Goal: Task Accomplishment & Management: Complete application form

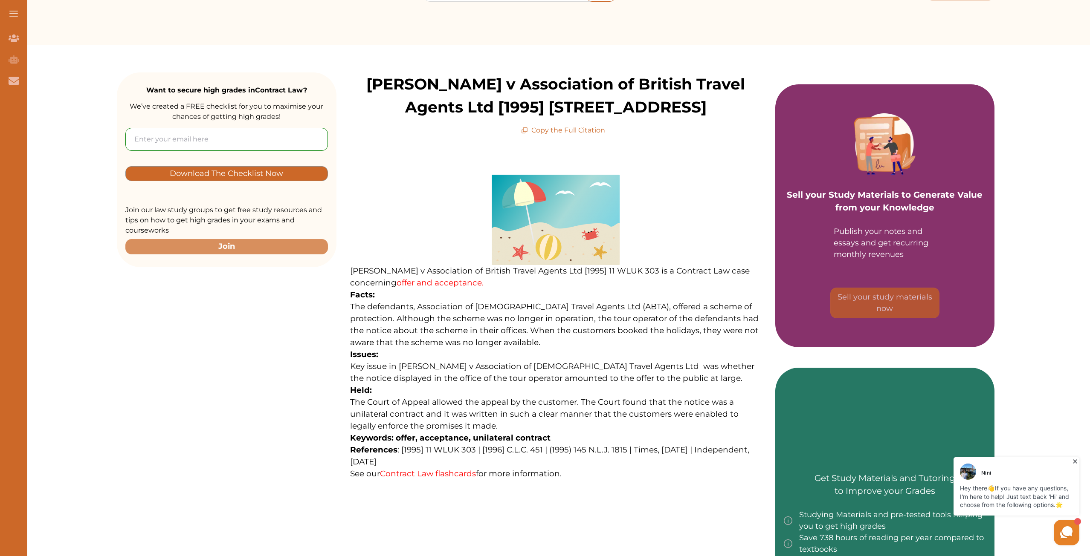
scroll to position [128, 0]
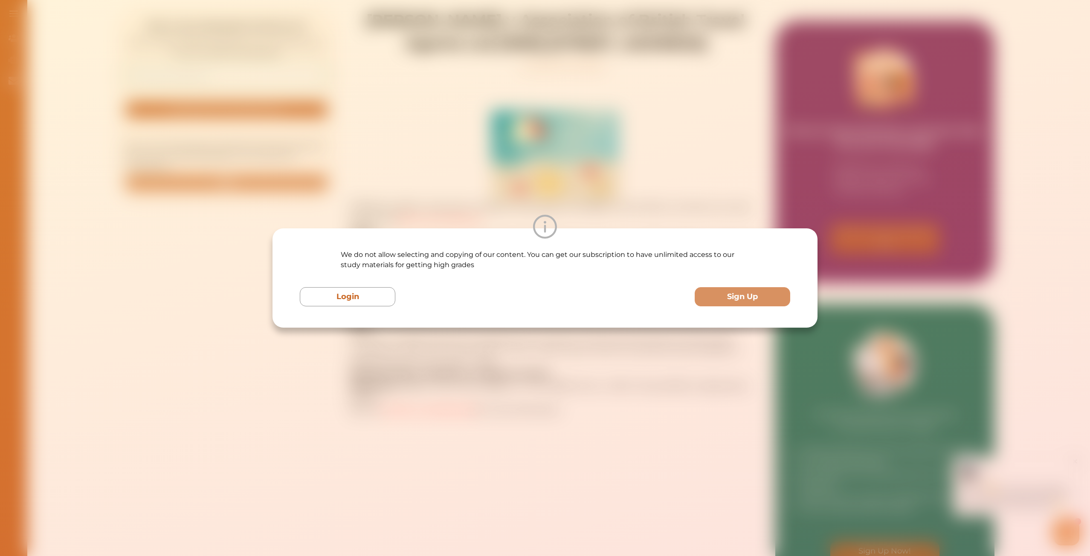
drag, startPoint x: 447, startPoint y: 410, endPoint x: 687, endPoint y: 431, distance: 240.9
click at [687, 431] on div "We do not allow selecting and copying of our content. You can get our subscript…" at bounding box center [545, 278] width 1090 height 556
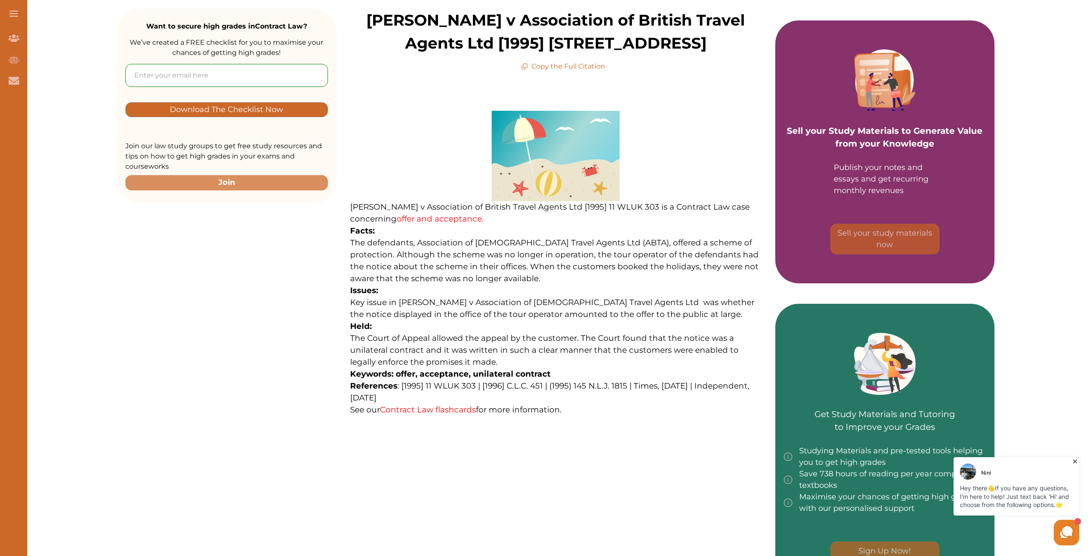
click at [417, 408] on link "Contract Law flashcards" at bounding box center [428, 410] width 96 height 10
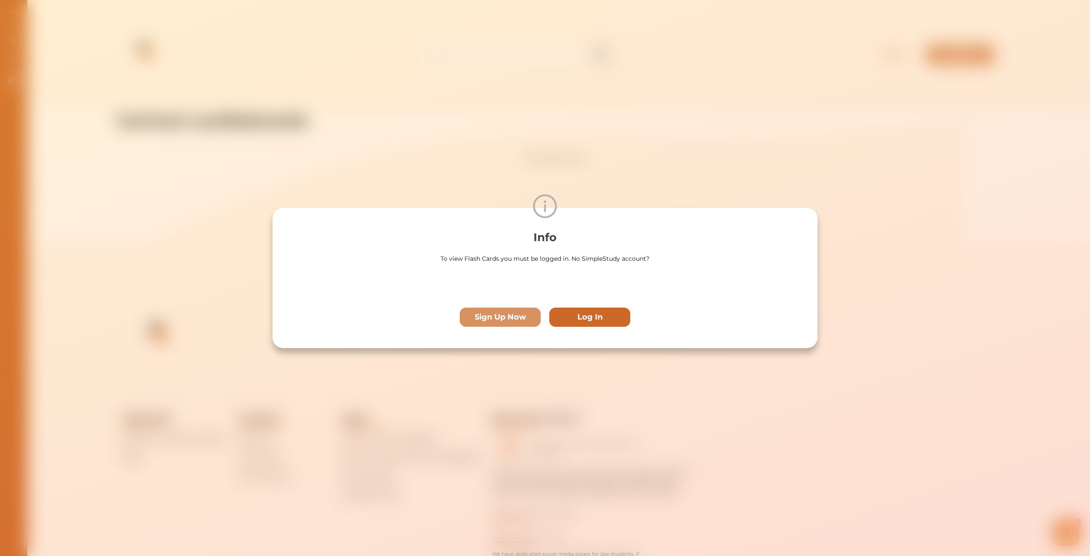
click at [584, 315] on p "Log In" at bounding box center [589, 318] width 25 height 12
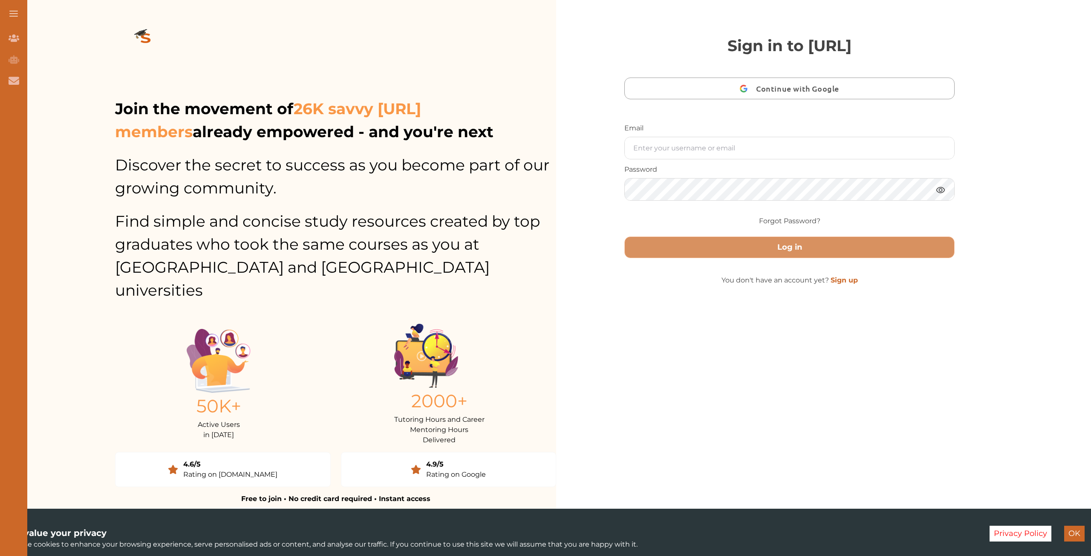
click at [670, 78] on button "Continue with Google" at bounding box center [789, 89] width 330 height 22
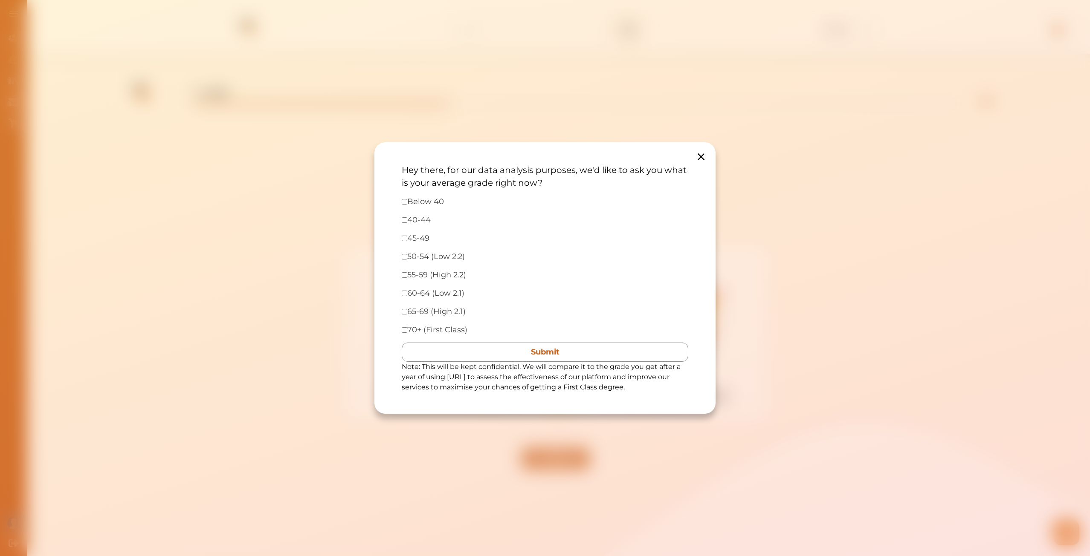
click at [410, 199] on label "Below 40" at bounding box center [526, 202] width 239 height 12
click at [401, 197] on div "Hey there, for our data analysis purposes, we'd like to ask you what is your av…" at bounding box center [544, 278] width 341 height 272
click at [404, 199] on input "checkbox" at bounding box center [405, 202] width 6 height 6
checkbox input "true"
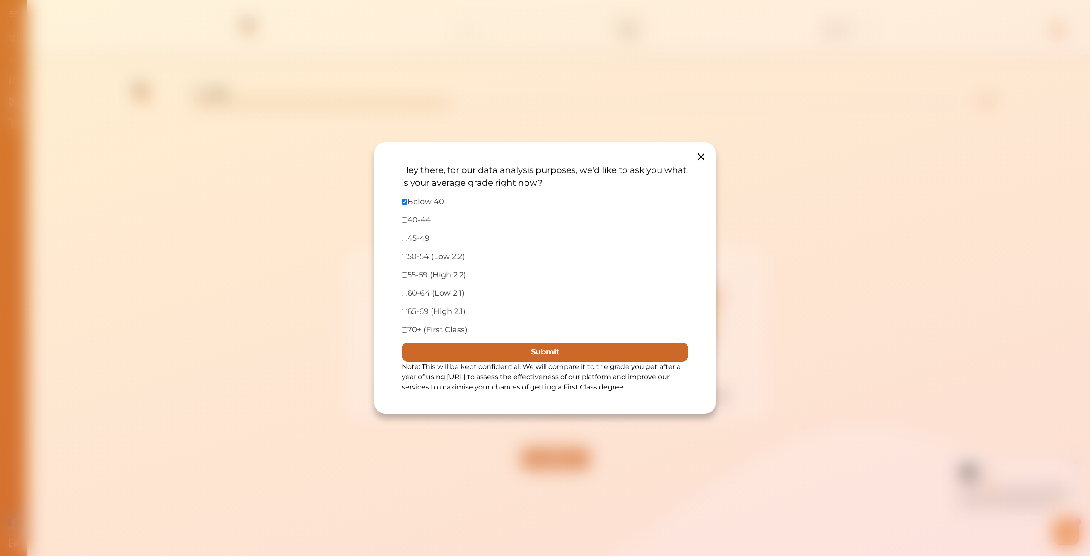
click at [496, 356] on button "Submit" at bounding box center [545, 352] width 286 height 19
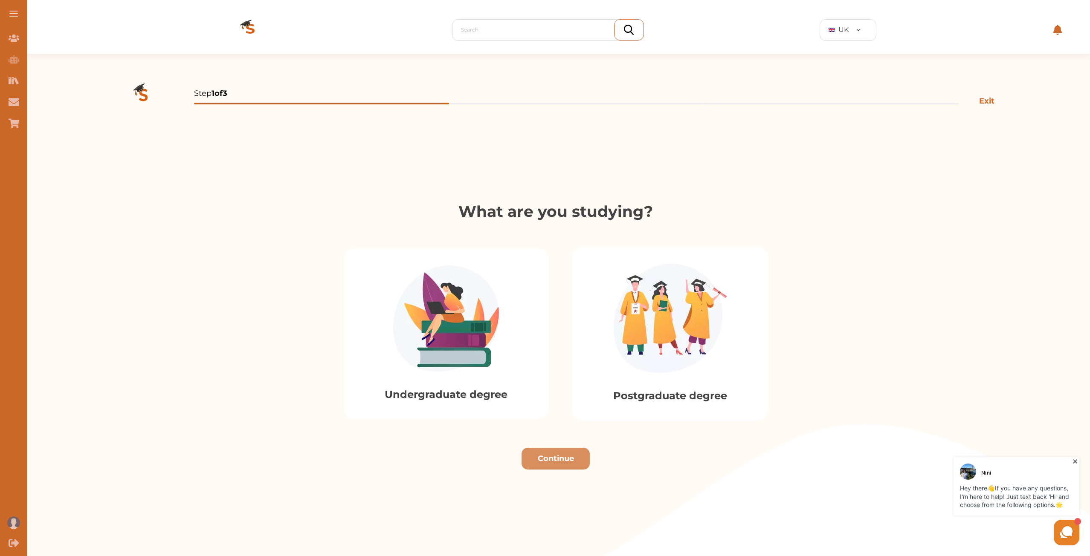
click at [485, 330] on img at bounding box center [446, 319] width 106 height 106
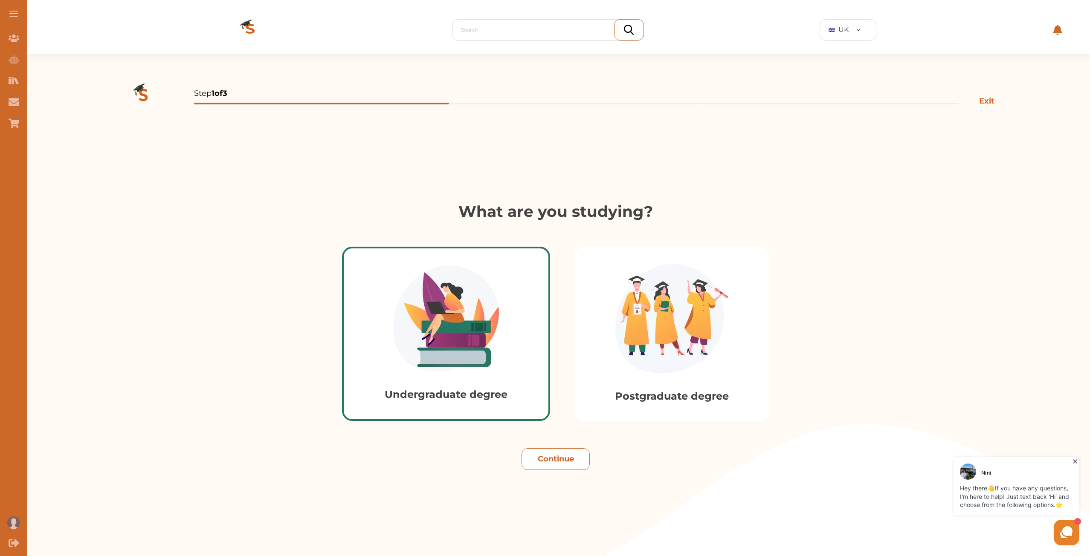
click at [544, 454] on button "Continue" at bounding box center [555, 459] width 68 height 22
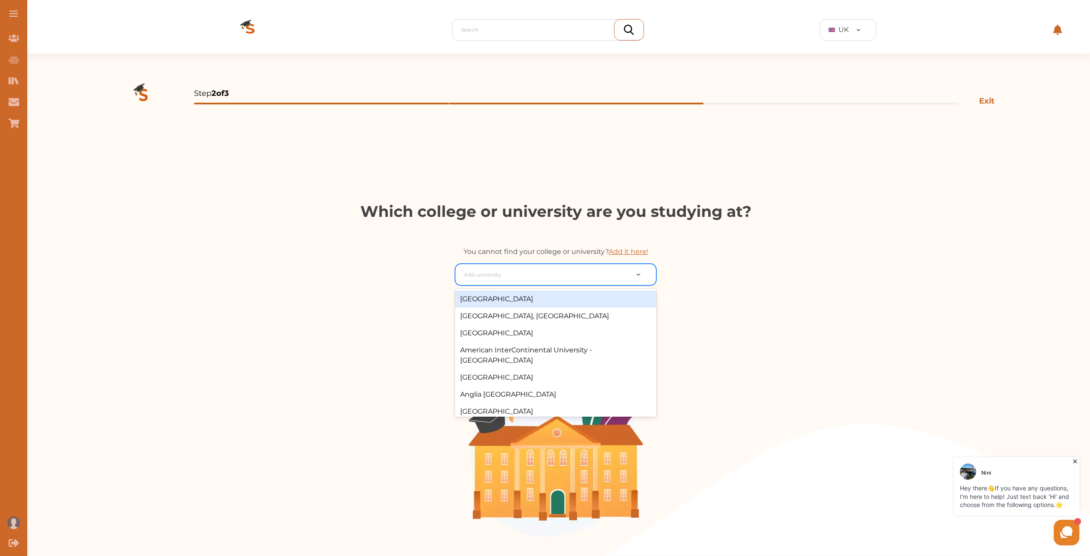
click at [543, 274] on div at bounding box center [546, 275] width 165 height 12
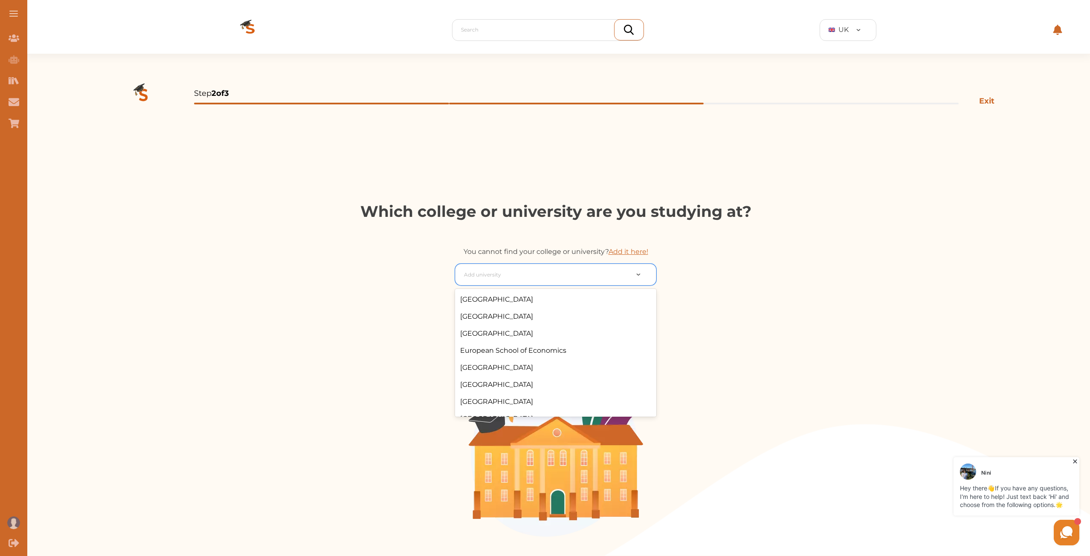
scroll to position [682, 0]
click at [532, 362] on div "University of Essex" at bounding box center [555, 370] width 201 height 17
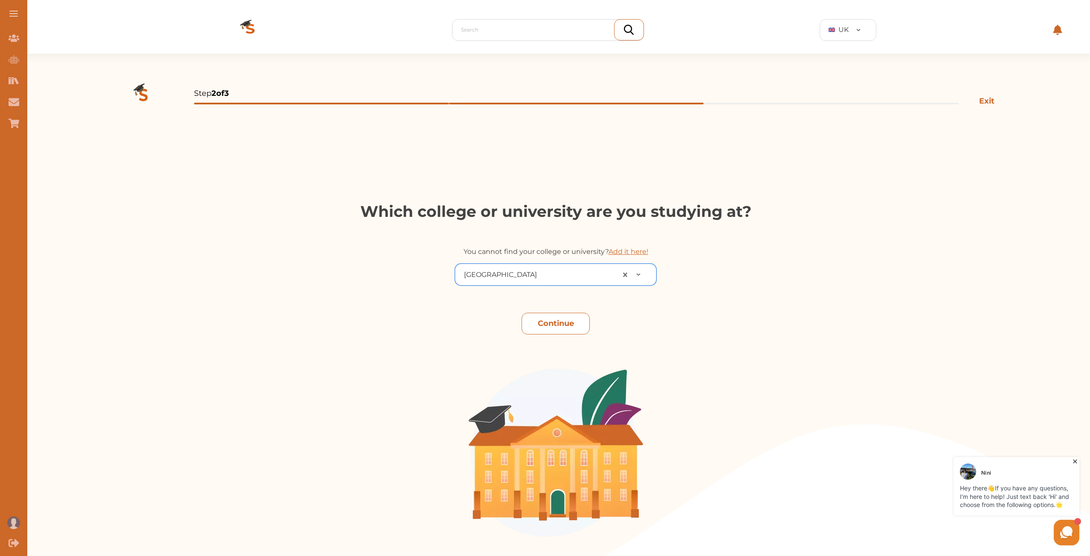
click at [539, 318] on button "Continue" at bounding box center [555, 324] width 68 height 22
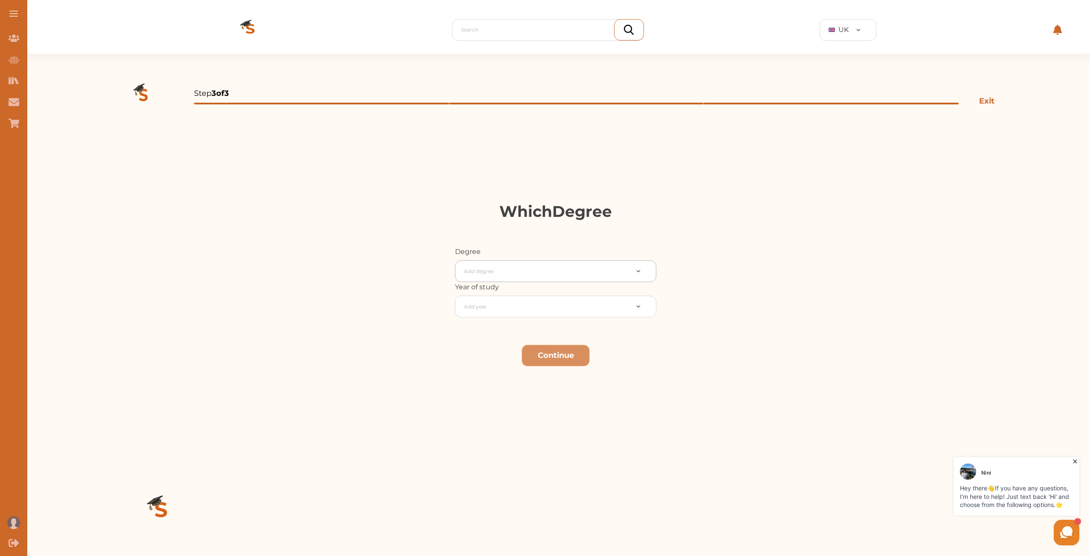
click at [531, 280] on div "Add degree" at bounding box center [555, 271] width 201 height 22
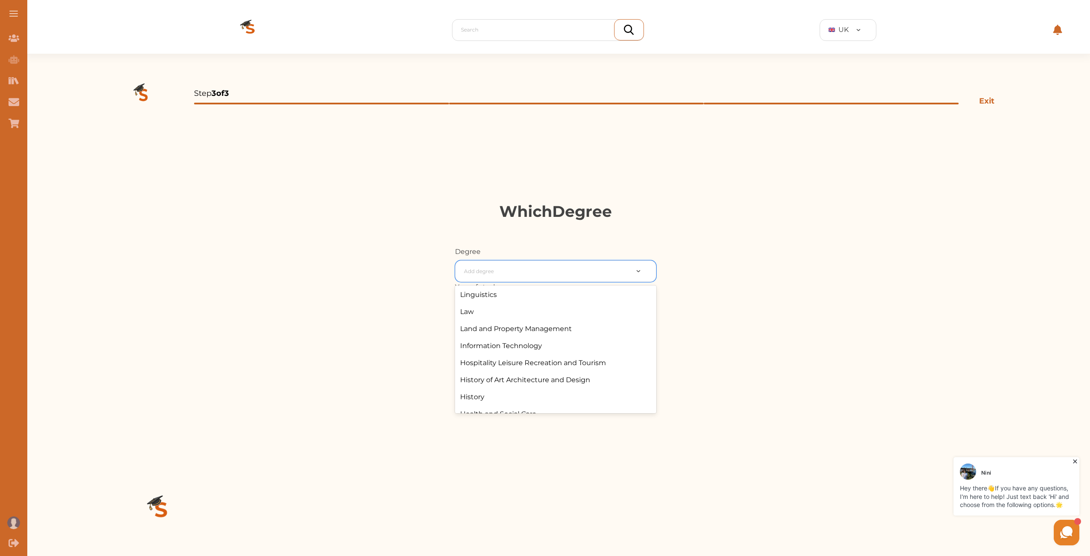
scroll to position [818, 0]
click at [523, 331] on div "Law" at bounding box center [555, 330] width 201 height 17
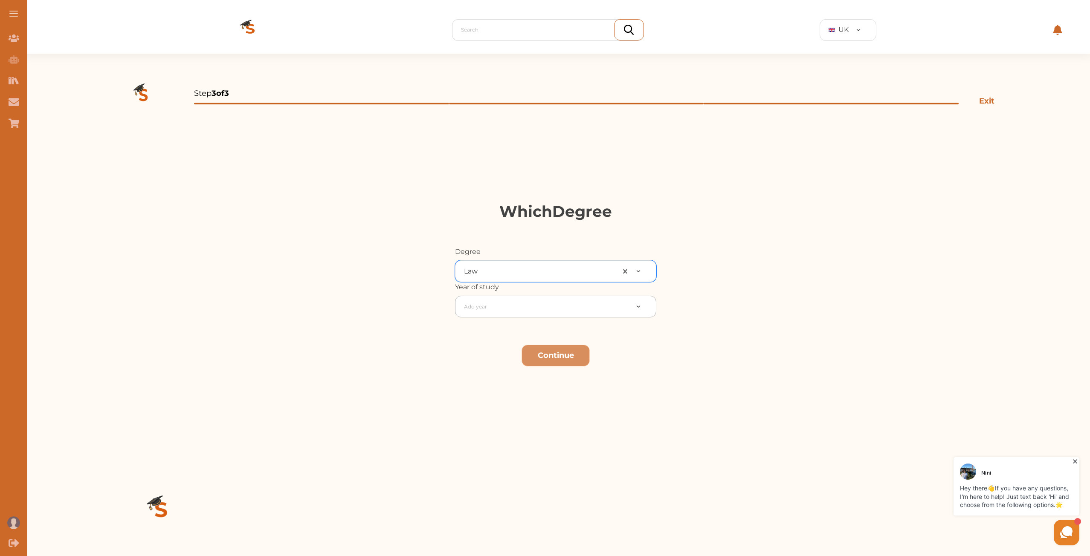
click at [522, 316] on div "Add year" at bounding box center [555, 307] width 201 height 22
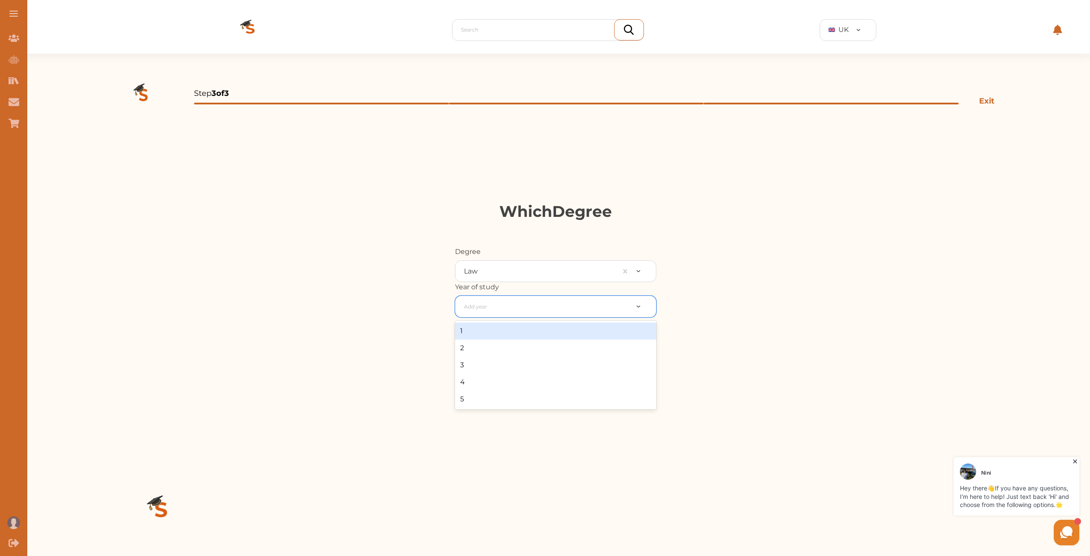
click at [499, 337] on div "1" at bounding box center [555, 331] width 201 height 17
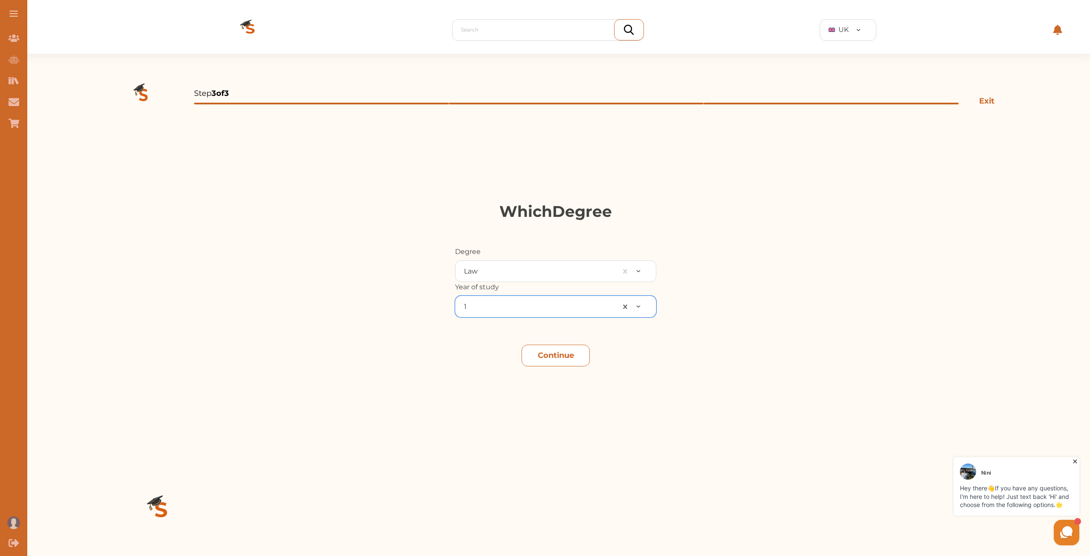
click at [541, 356] on button "Continue" at bounding box center [555, 356] width 68 height 22
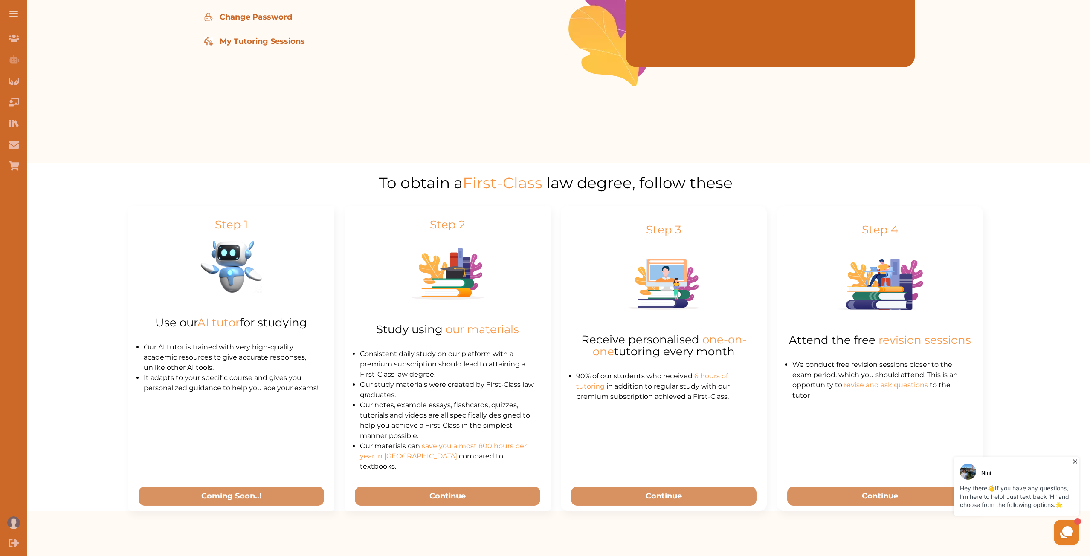
scroll to position [256, 0]
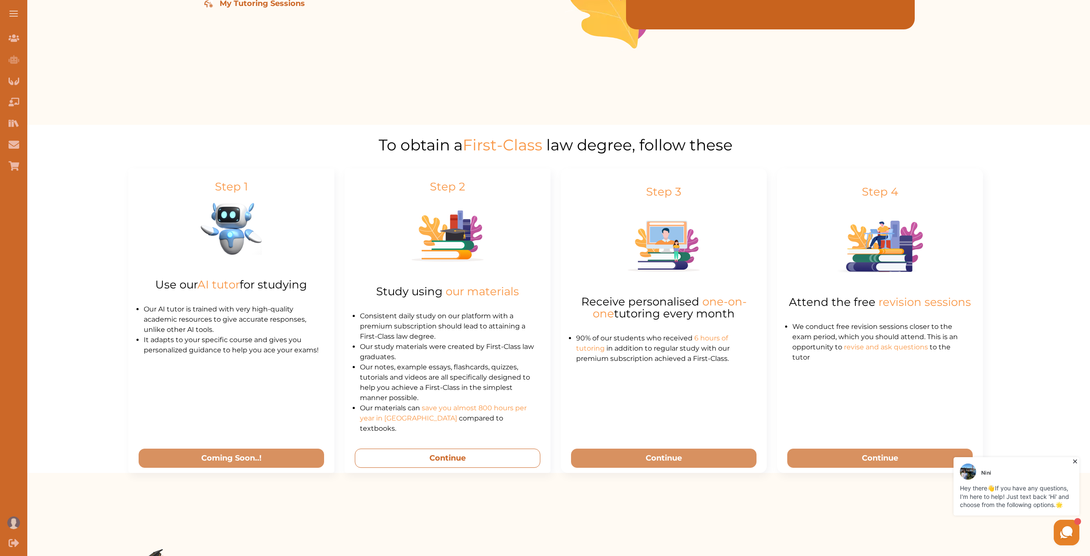
click at [474, 453] on button "Continue" at bounding box center [447, 458] width 185 height 19
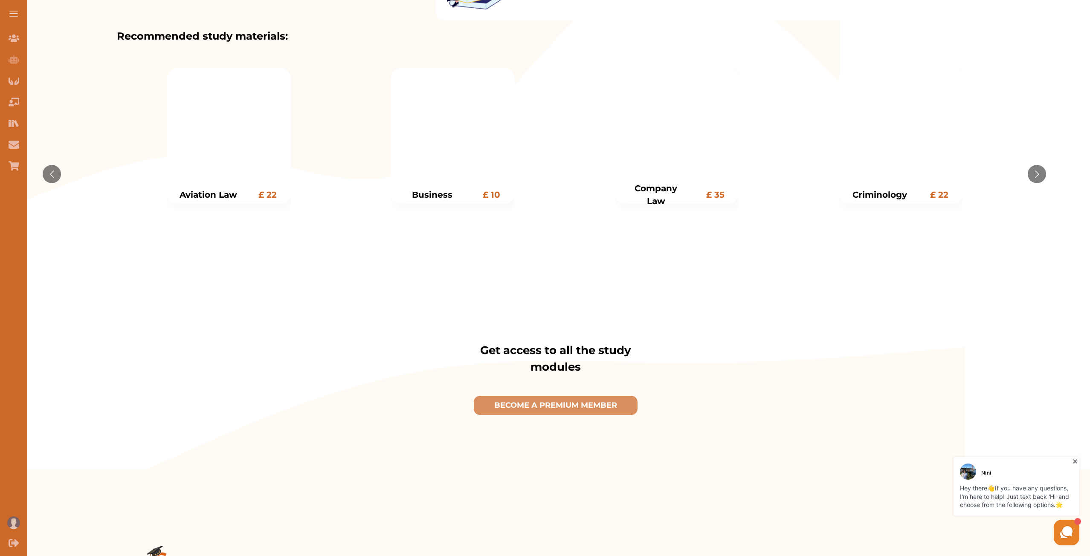
scroll to position [177, 0]
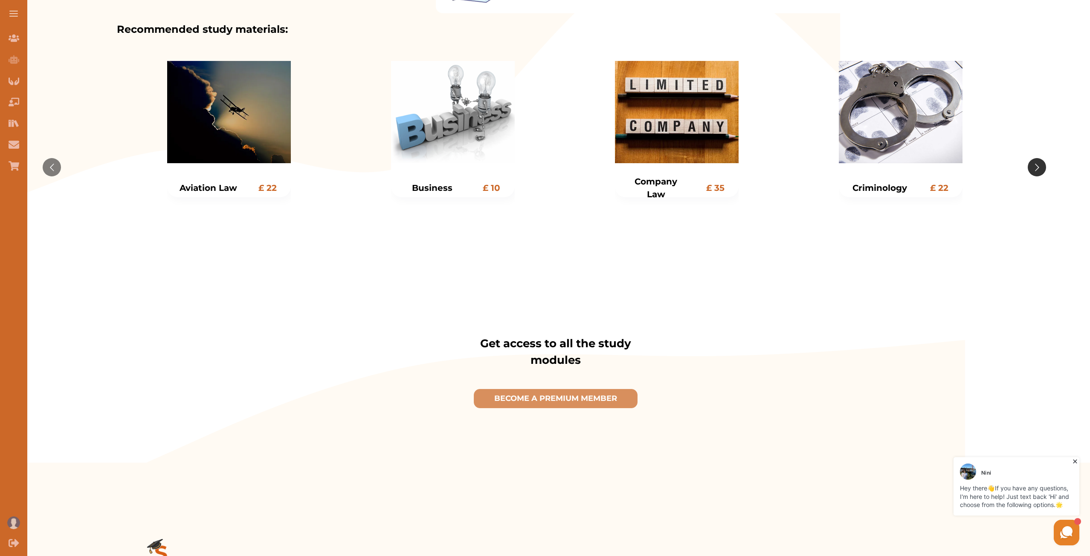
click at [1034, 165] on button "Go to next slide" at bounding box center [1036, 167] width 18 height 18
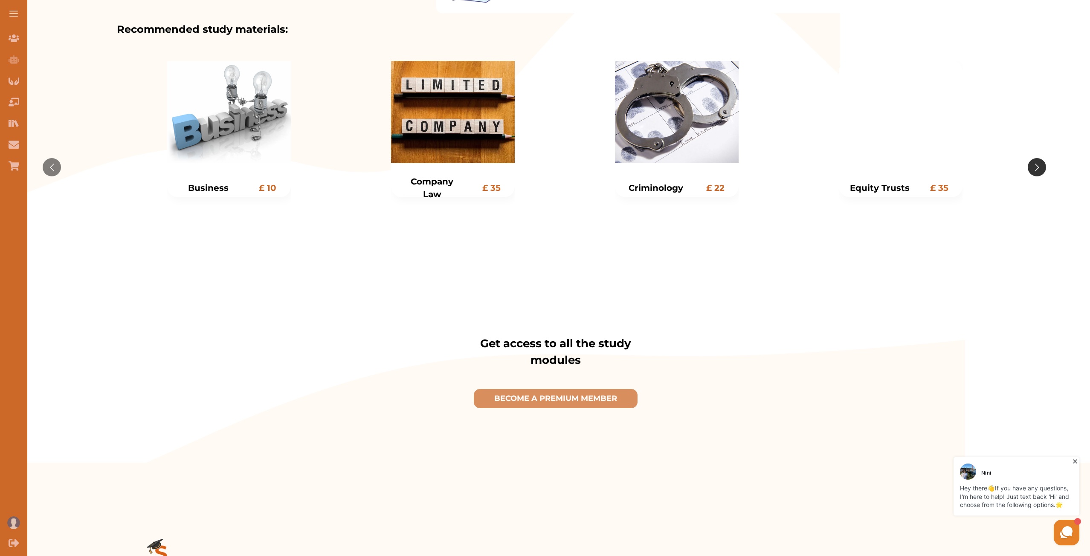
click at [1031, 167] on button "Go to next slide" at bounding box center [1036, 167] width 18 height 18
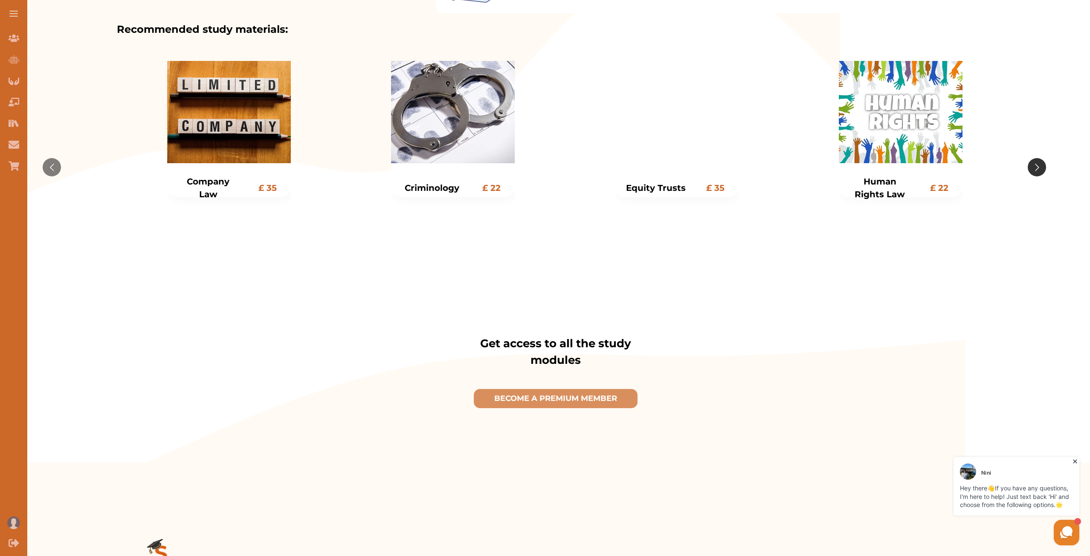
click at [1031, 167] on button "Go to next slide" at bounding box center [1036, 167] width 18 height 18
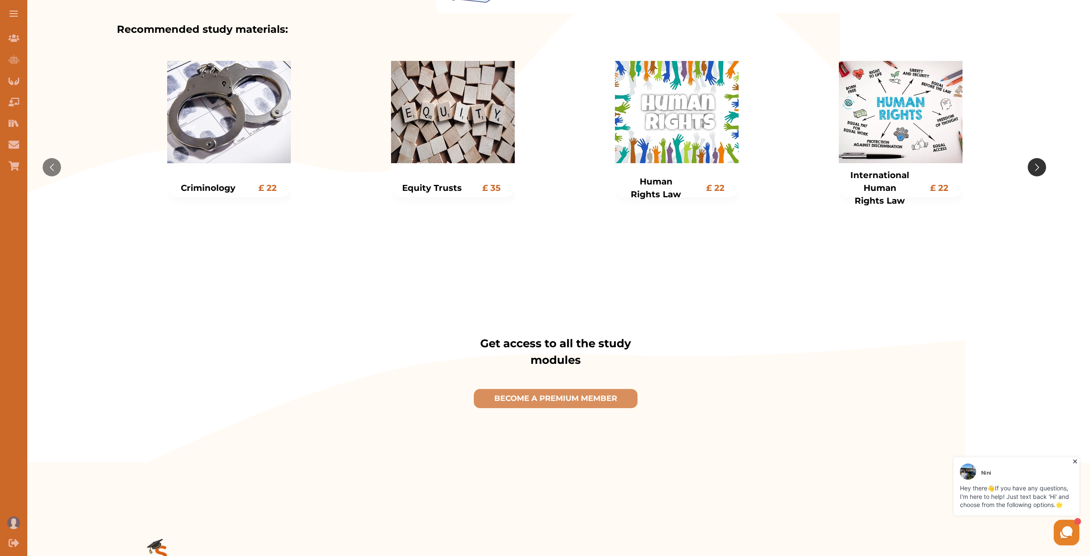
click at [1031, 167] on button "Go to next slide" at bounding box center [1036, 167] width 18 height 18
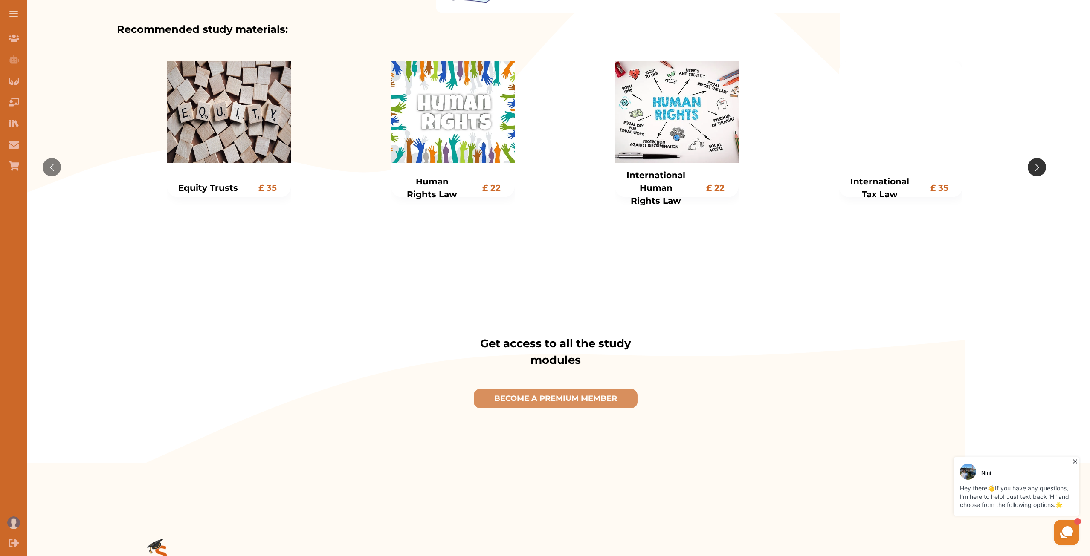
click at [1031, 167] on button "Go to next slide" at bounding box center [1036, 167] width 18 height 18
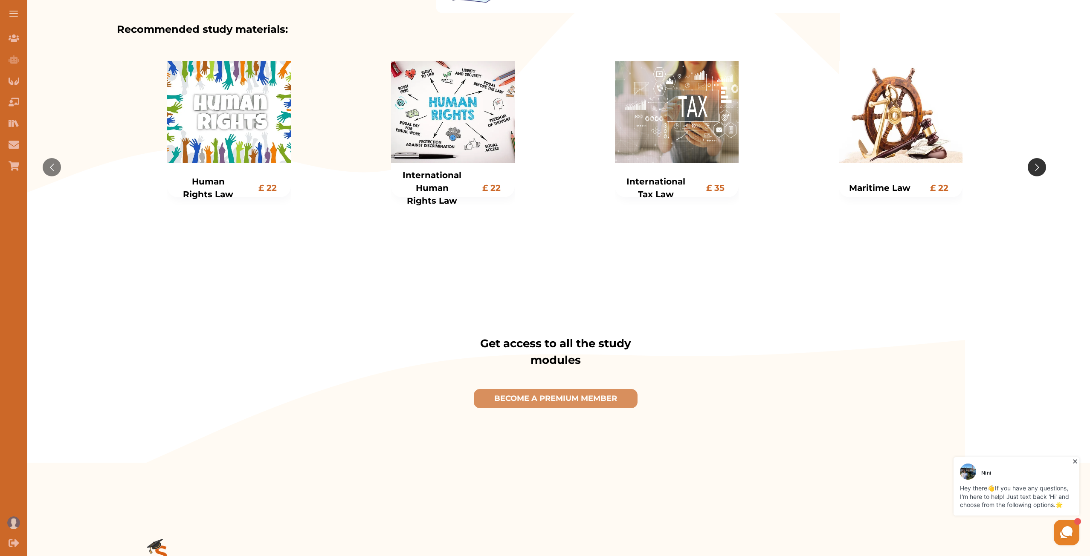
click at [1032, 165] on button "Go to next slide" at bounding box center [1036, 167] width 18 height 18
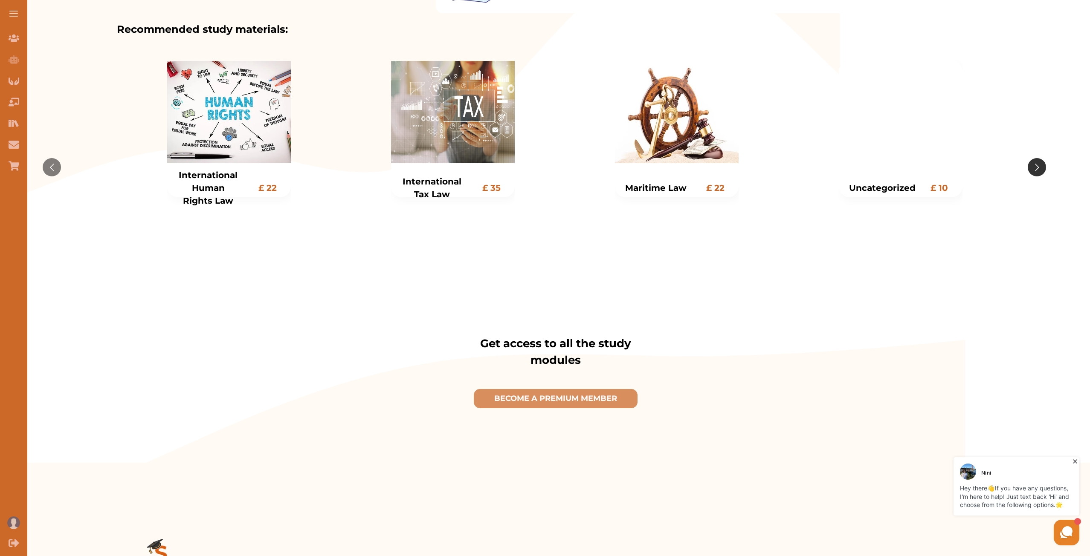
click at [1033, 162] on button "Go to next slide" at bounding box center [1036, 167] width 18 height 18
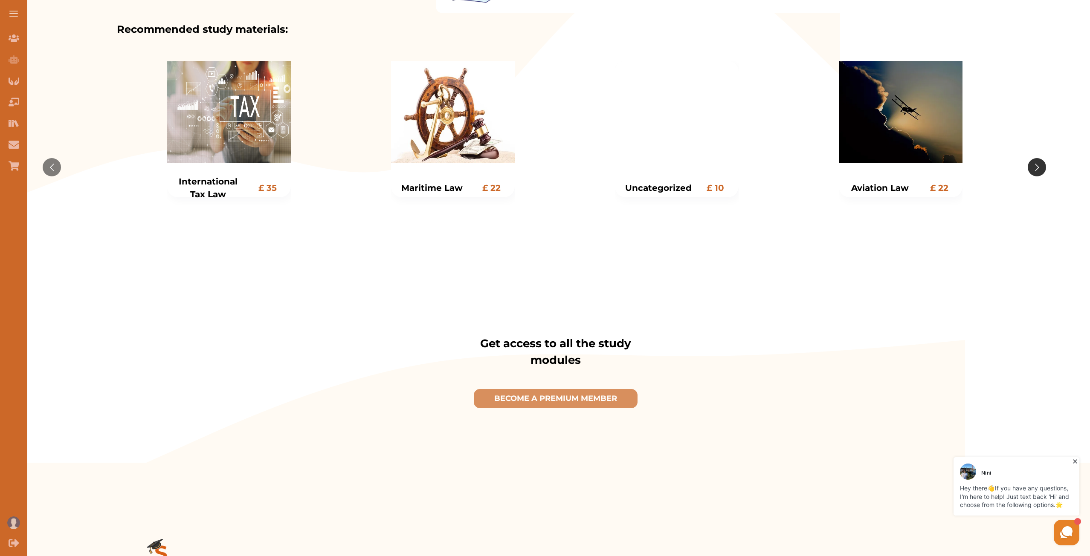
click at [1033, 161] on button "Go to next slide" at bounding box center [1036, 167] width 18 height 18
